Goal: Task Accomplishment & Management: Use online tool/utility

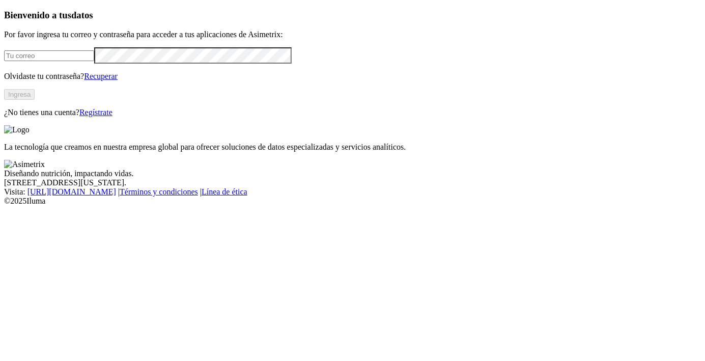
click at [57, 61] on input "email" at bounding box center [49, 55] width 90 height 11
type input "[EMAIL_ADDRESS][DOMAIN_NAME]"
click input "submit" at bounding box center [0, 0] width 0 height 0
